Goal: Task Accomplishment & Management: Manage account settings

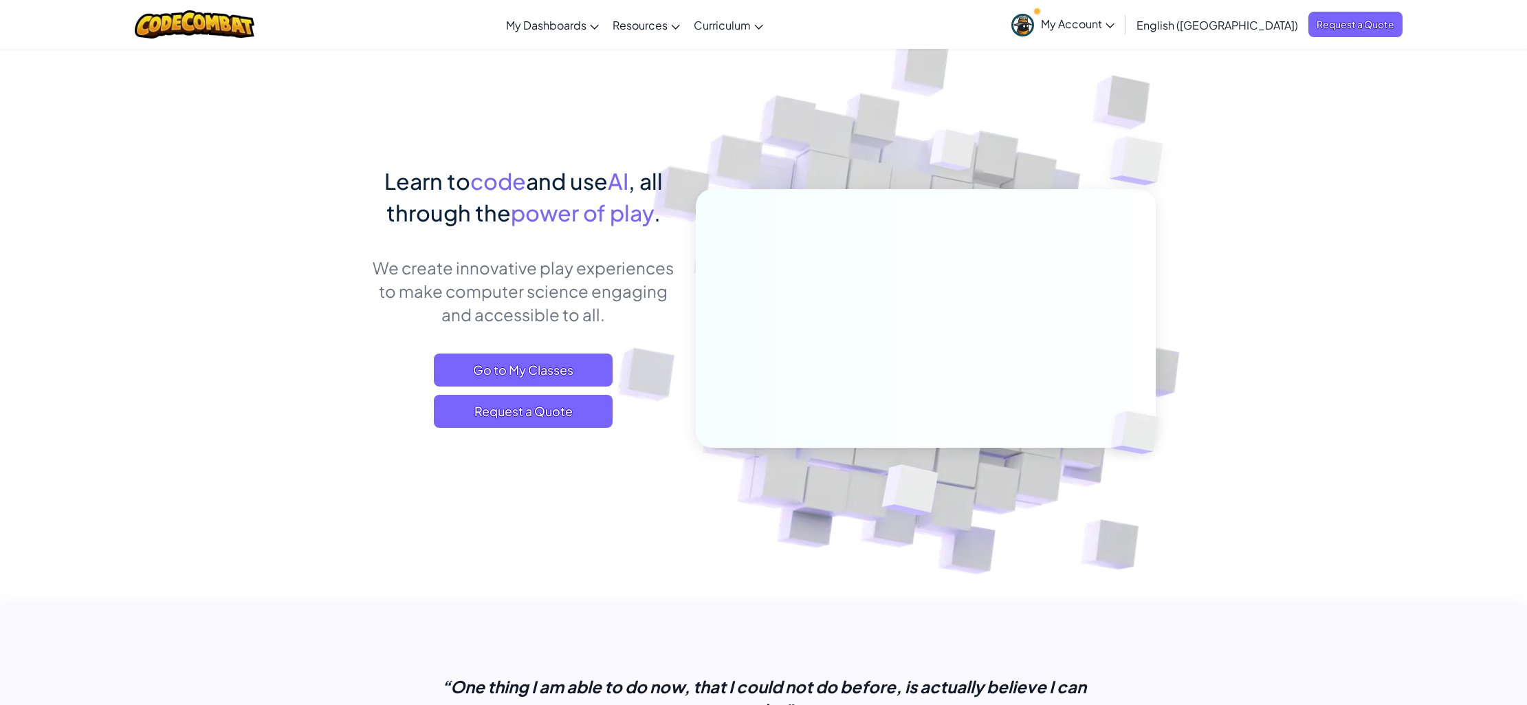
click at [1114, 22] on span "My Account" at bounding box center [1078, 23] width 74 height 14
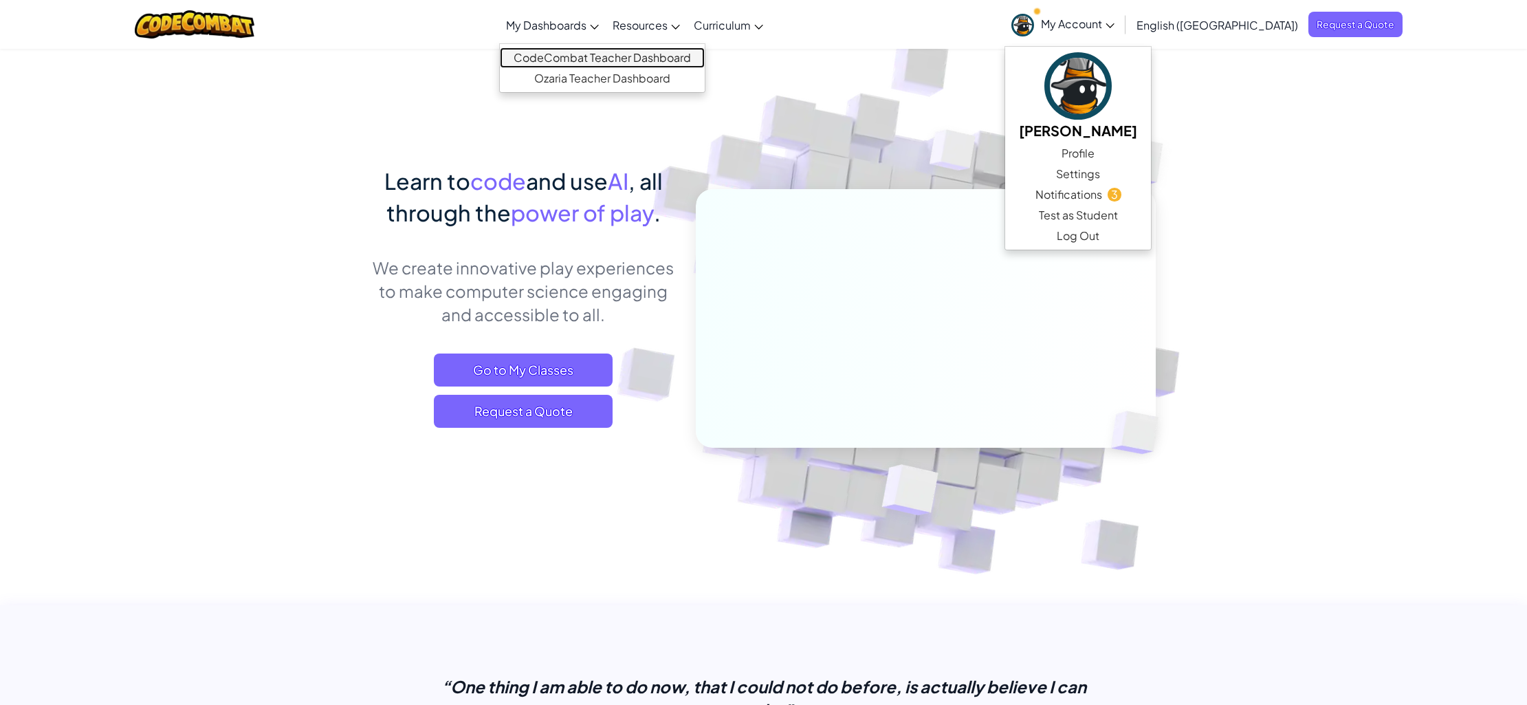
click at [597, 52] on link "CodeCombat Teacher Dashboard" at bounding box center [602, 57] width 205 height 21
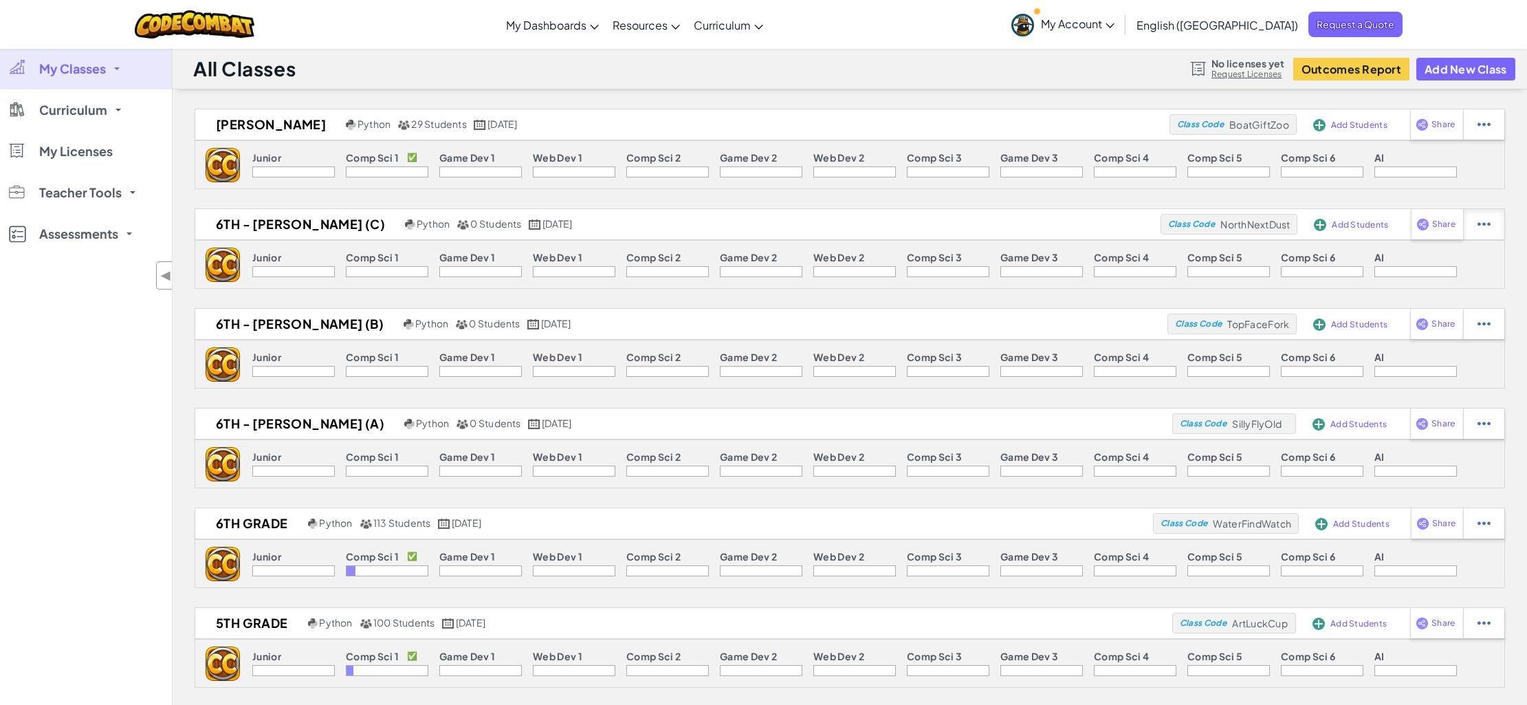
click at [1486, 225] on img at bounding box center [1483, 224] width 13 height 12
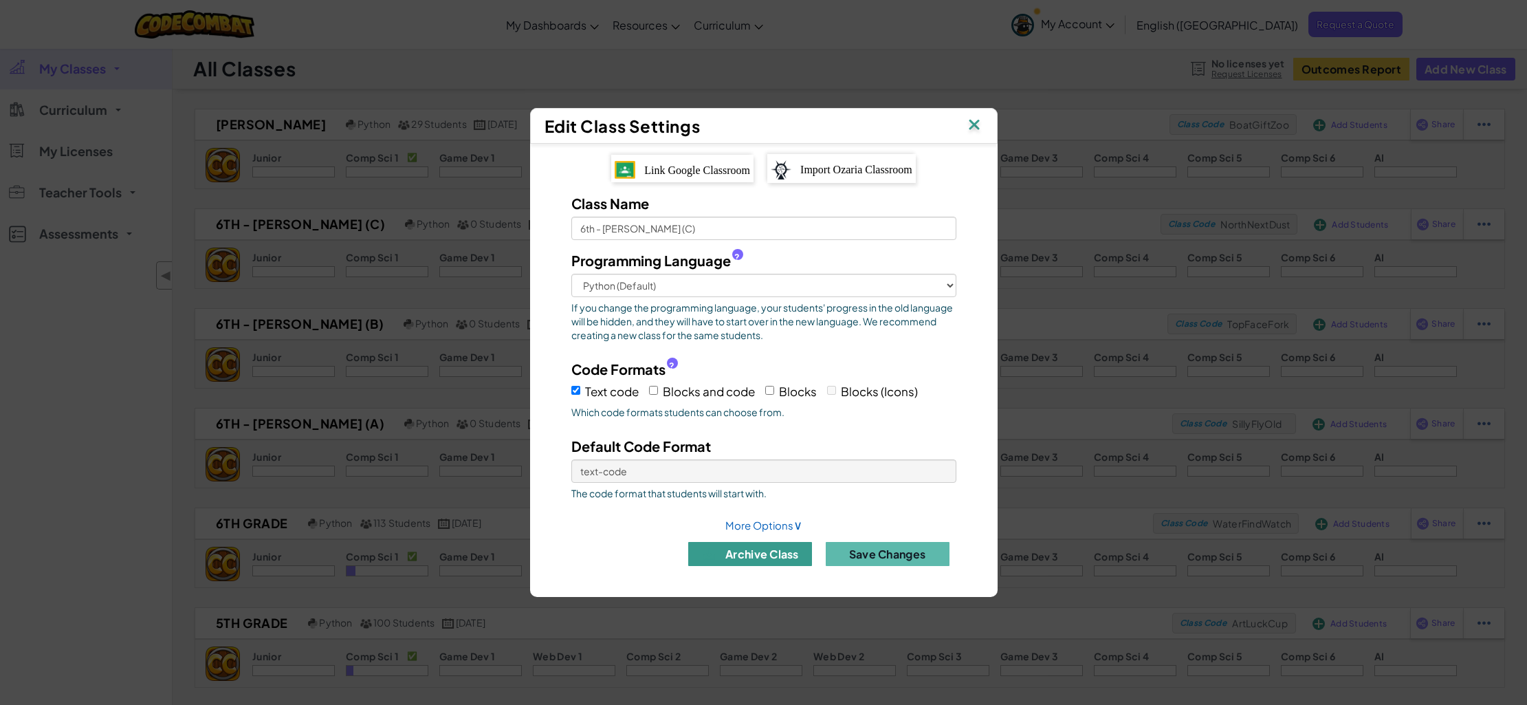
click at [768, 552] on button "archive class" at bounding box center [750, 554] width 124 height 24
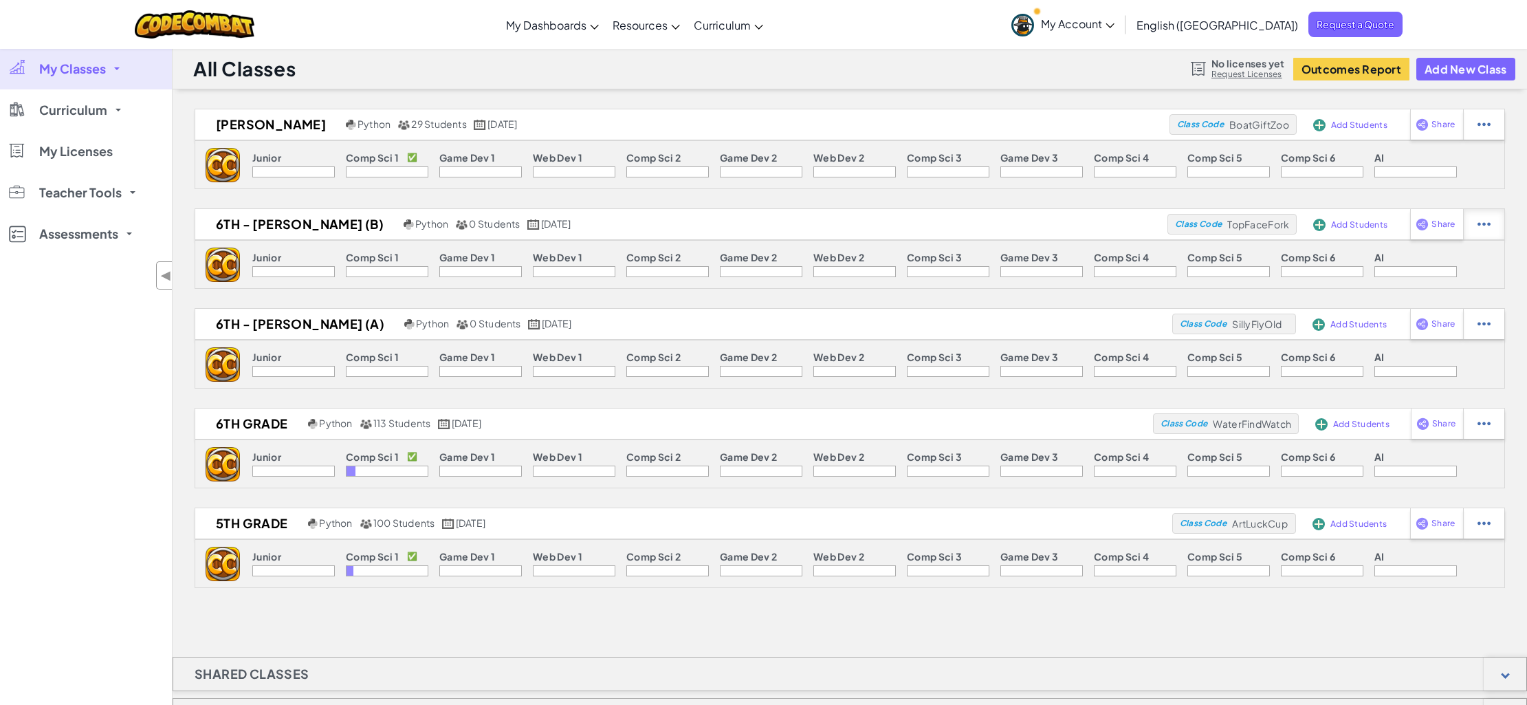
click at [1477, 230] on div at bounding box center [1483, 224] width 41 height 30
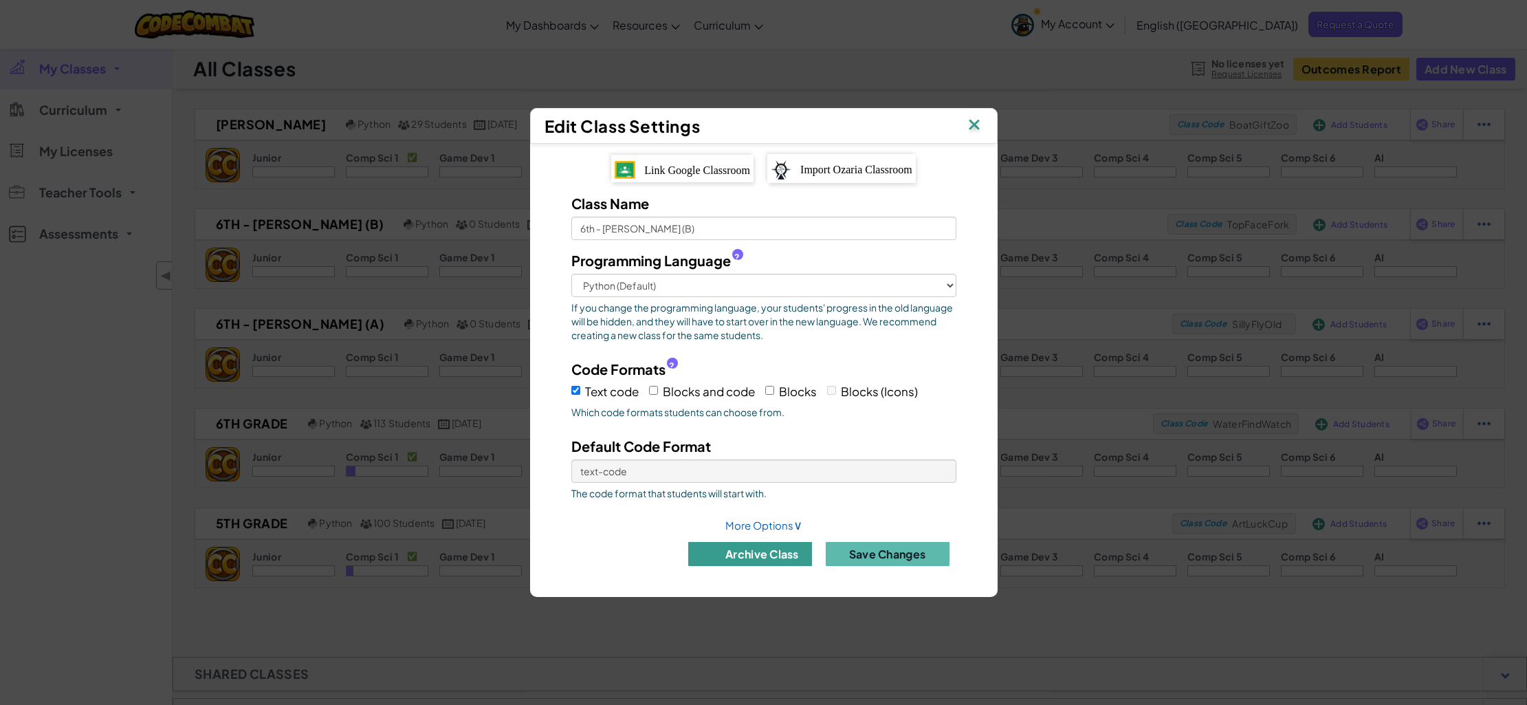
click at [782, 550] on button "archive class" at bounding box center [750, 554] width 124 height 24
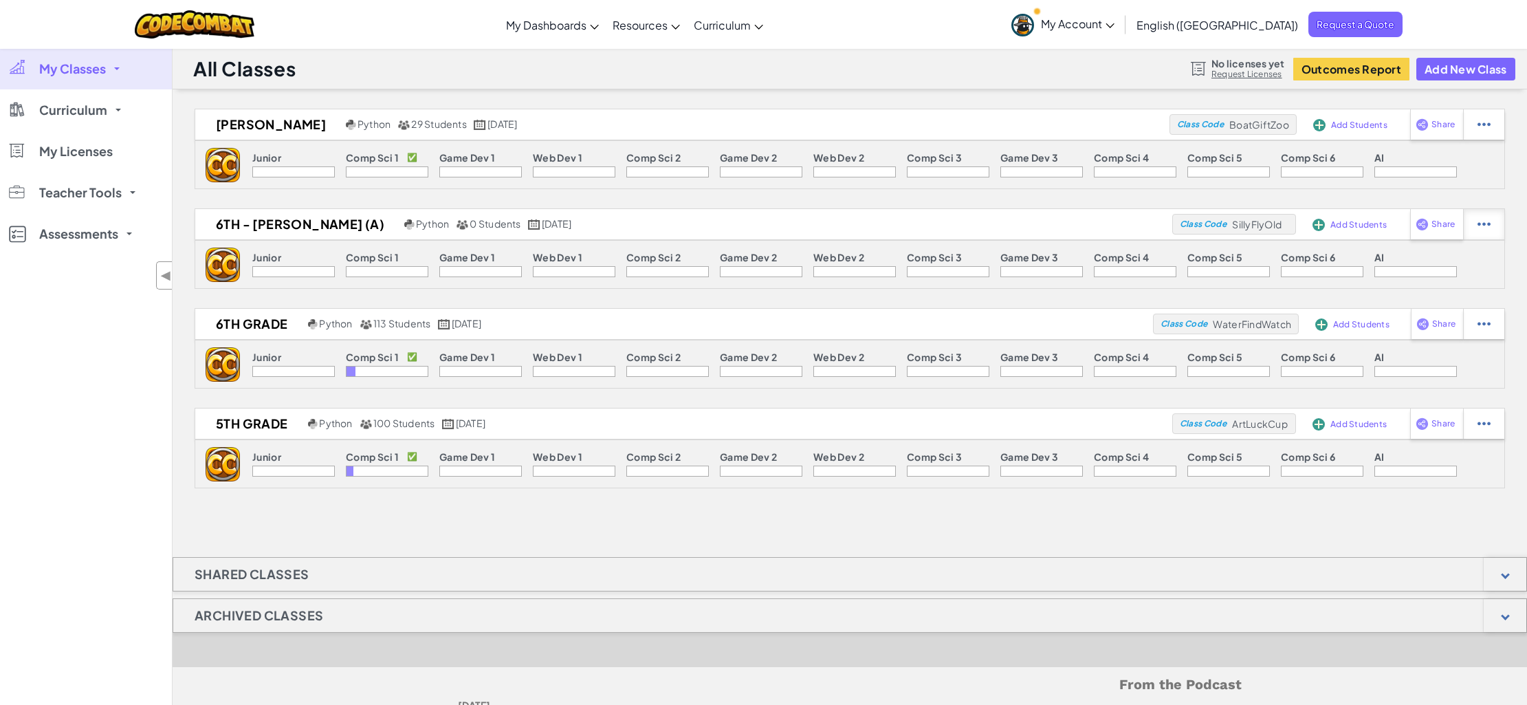
click at [1481, 228] on img at bounding box center [1483, 224] width 13 height 12
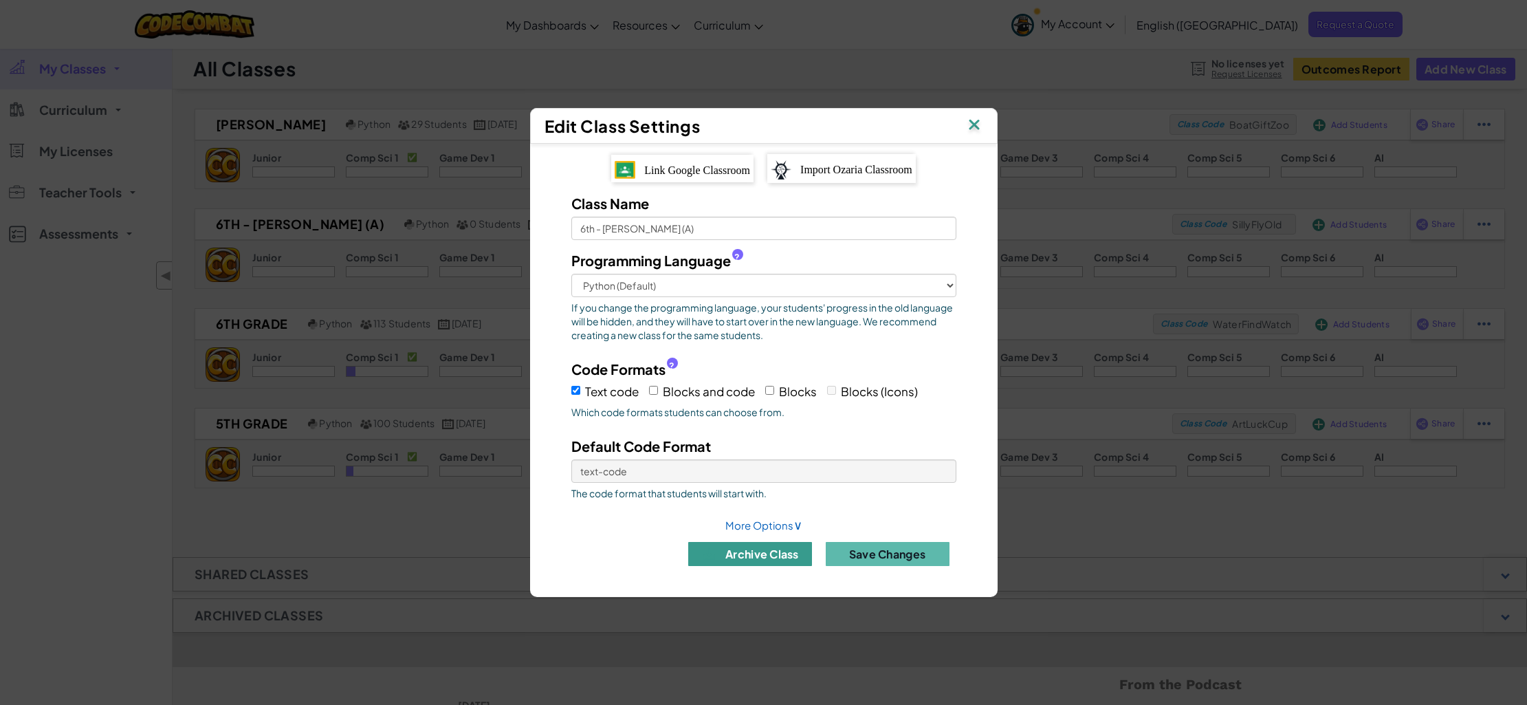
click at [769, 552] on button "archive class" at bounding box center [750, 554] width 124 height 24
